Goal: Information Seeking & Learning: Learn about a topic

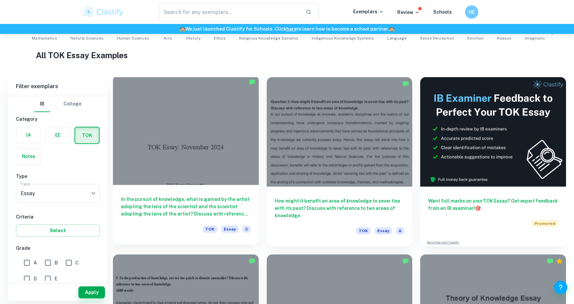
scroll to position [160, 0]
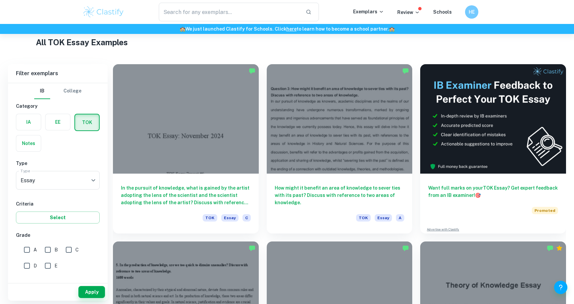
click at [31, 251] on input "A" at bounding box center [26, 249] width 13 height 13
checkbox input "true"
click at [62, 177] on body "We value your privacy We use cookies to enhance your browsing experience, serve…" at bounding box center [287, 26] width 574 height 304
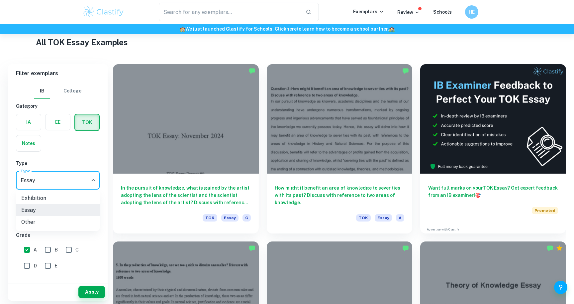
click at [69, 158] on div at bounding box center [287, 152] width 574 height 304
click at [89, 290] on button "Apply" at bounding box center [91, 292] width 27 height 12
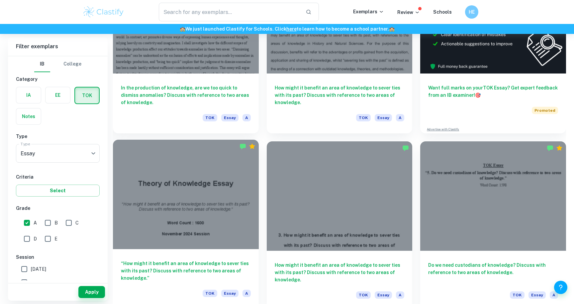
scroll to position [260, 0]
click at [170, 264] on h6 "“How might it benefit an area of knowledge to sever ties with its past? Discuss…" at bounding box center [186, 271] width 130 height 22
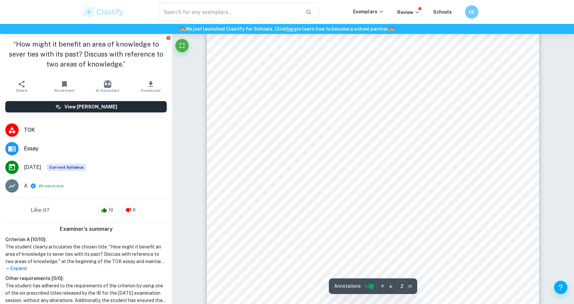
scroll to position [587, 0]
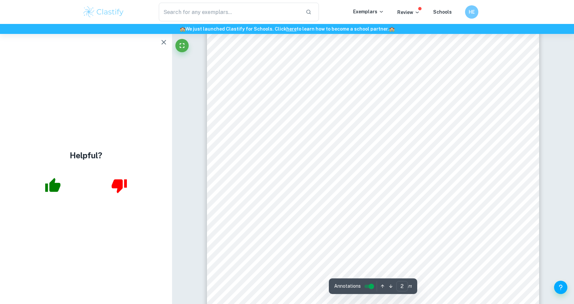
click at [162, 42] on icon "button" at bounding box center [164, 42] width 8 height 8
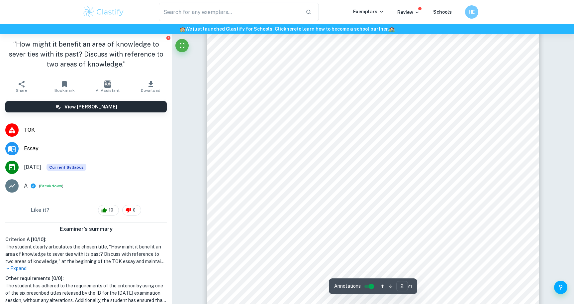
click at [443, 98] on div "<How might it benefit an area of knowledge to sever ties with its past? Discuss…" at bounding box center [373, 155] width 332 height 430
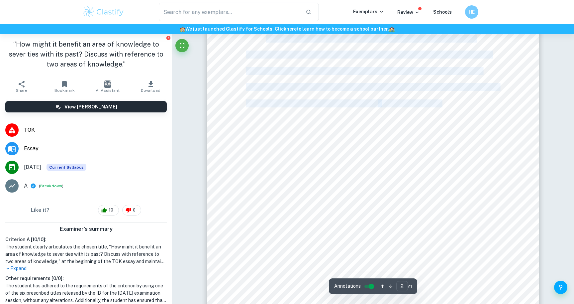
drag, startPoint x: 442, startPoint y: 102, endPoint x: 429, endPoint y: 124, distance: 26.3
click at [429, 125] on div "<How might it benefit an area of knowledge to sever ties with its past? Discuss…" at bounding box center [373, 155] width 332 height 430
click at [429, 124] on div "<How might it benefit an area of knowledge to sever ties with its past? Discuss…" at bounding box center [373, 155] width 332 height 430
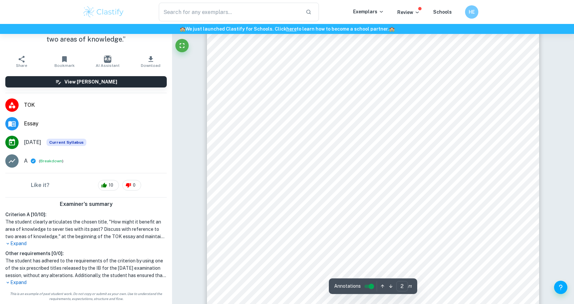
scroll to position [25, 0]
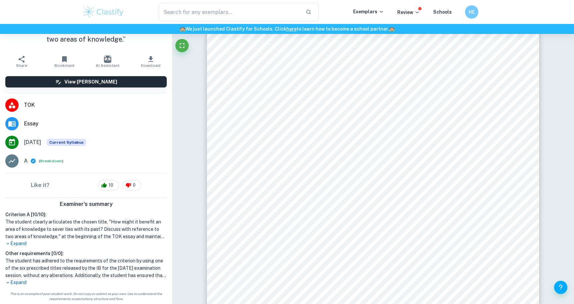
click at [19, 245] on p "Expand" at bounding box center [86, 243] width 162 height 7
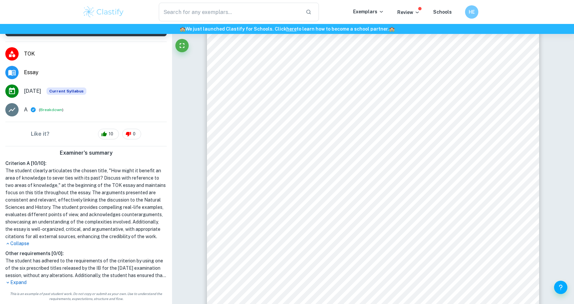
scroll to position [76, 0]
click at [23, 285] on p "Expand" at bounding box center [86, 282] width 162 height 7
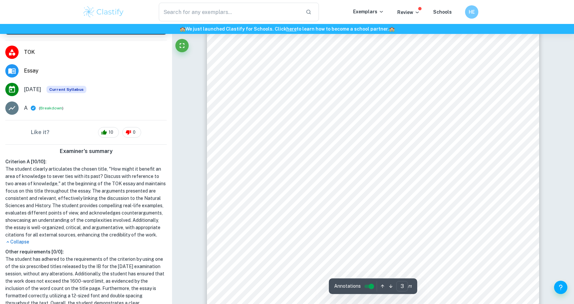
scroll to position [973, 0]
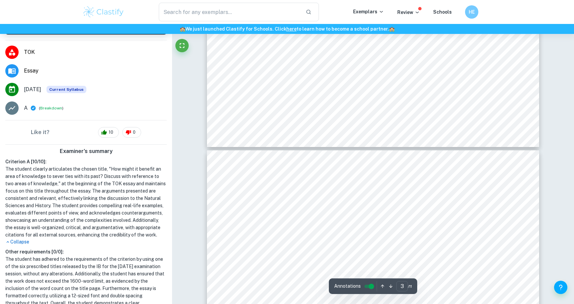
type input "4"
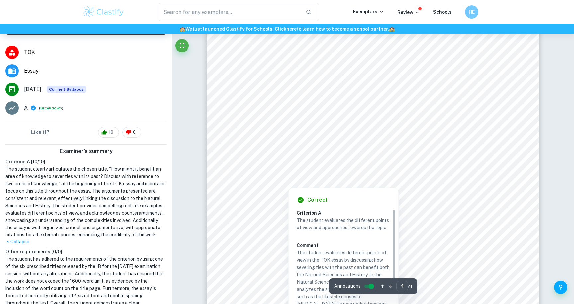
scroll to position [1386, 0]
